Goal: Find specific page/section: Find specific page/section

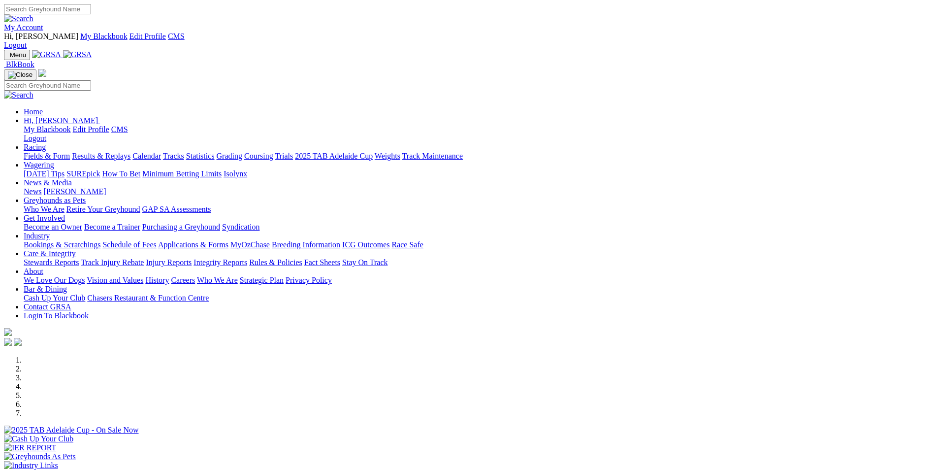
click at [43, 30] on img at bounding box center [43, 30] width 0 height 0
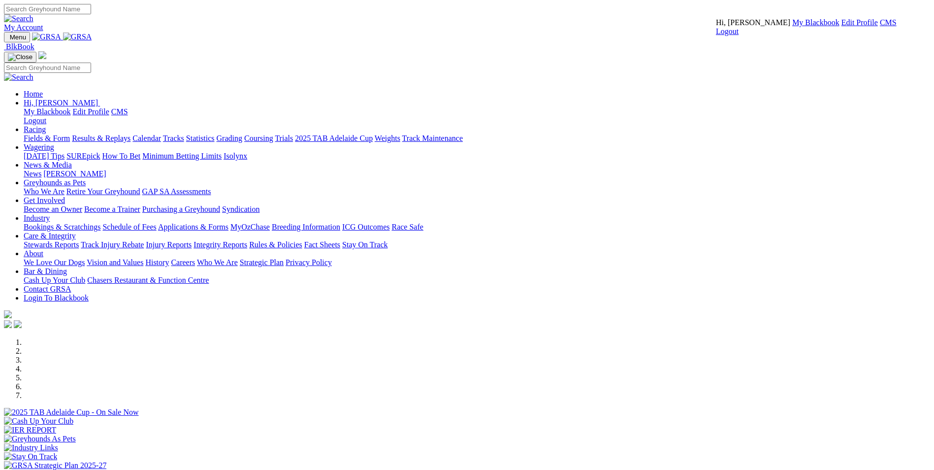
click at [618, 27] on link "CMS" at bounding box center [888, 22] width 17 height 8
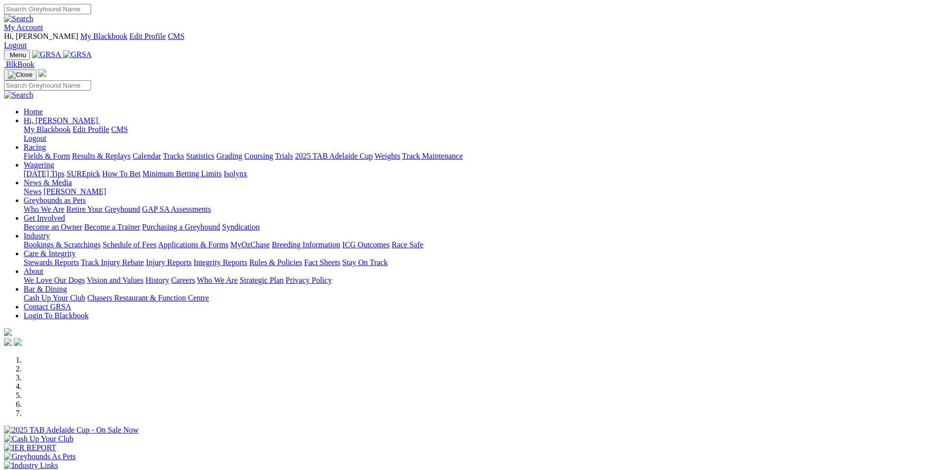
click at [92, 50] on img at bounding box center [77, 54] width 29 height 9
click at [43, 30] on img at bounding box center [43, 30] width 0 height 0
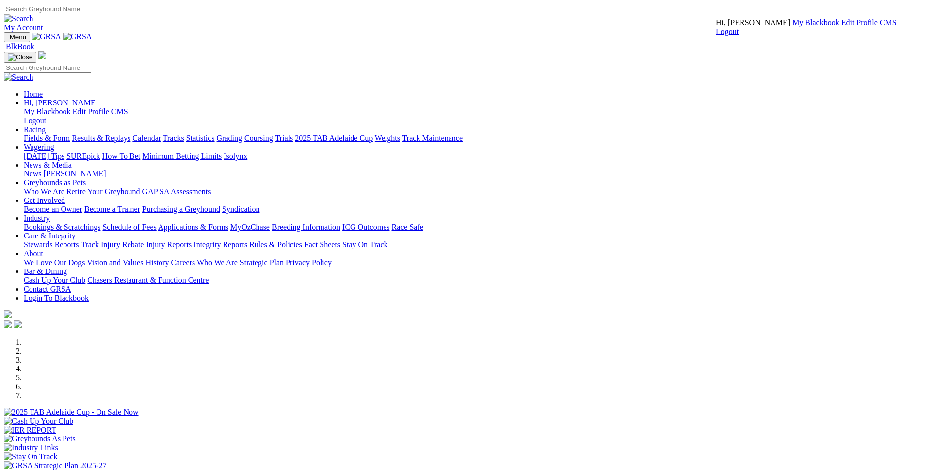
click at [880, 27] on link "CMS" at bounding box center [888, 22] width 17 height 8
